Goal: Information Seeking & Learning: Learn about a topic

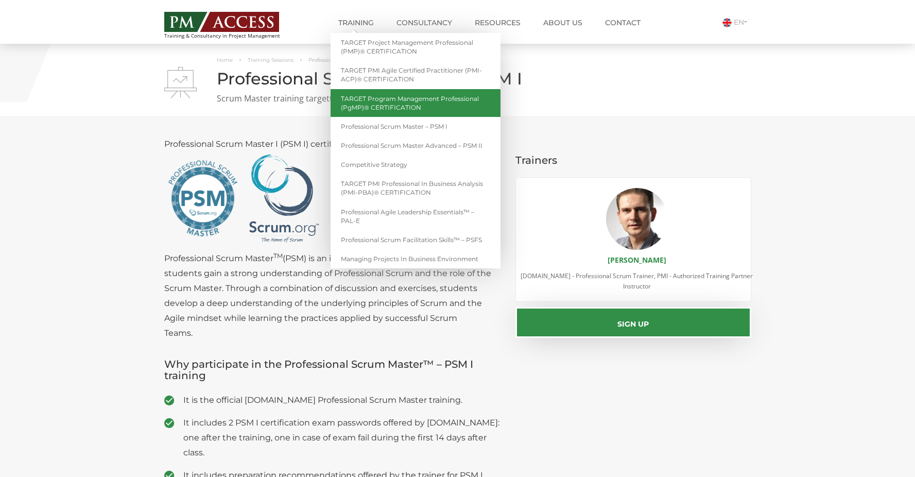
click at [451, 102] on link "TARGET Program Management Professional (PgMP)® CERTIFICATION" at bounding box center [416, 103] width 170 height 28
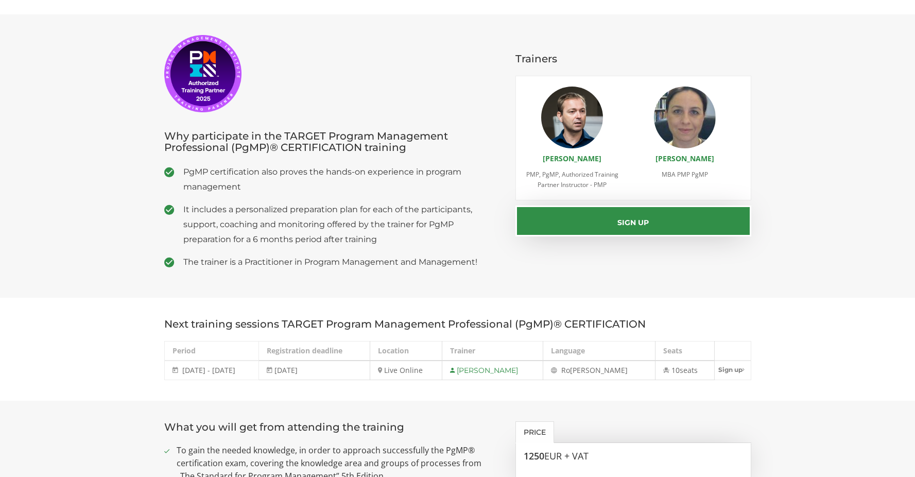
scroll to position [3, 0]
